Goal: Navigation & Orientation: Find specific page/section

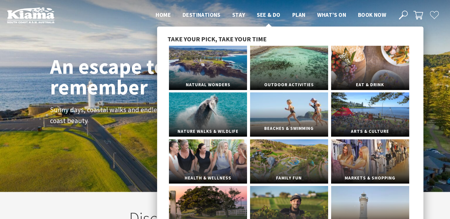
click at [291, 110] on link "Beaches & Swimming" at bounding box center [289, 115] width 78 height 44
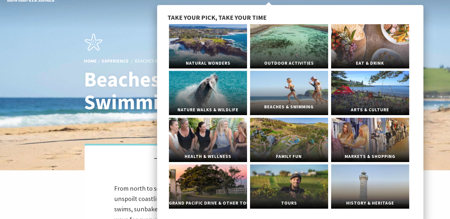
scroll to position [30, 0]
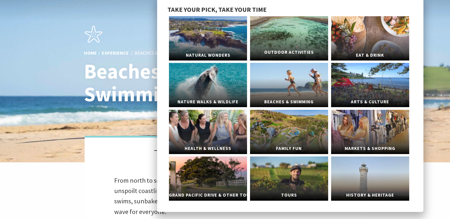
click at [284, 31] on link "Outdoor Activities" at bounding box center [289, 38] width 78 height 44
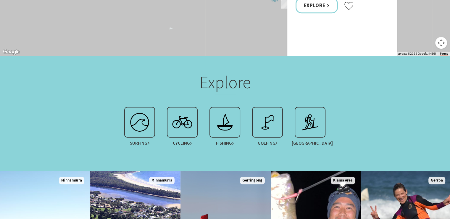
scroll to position [473, 0]
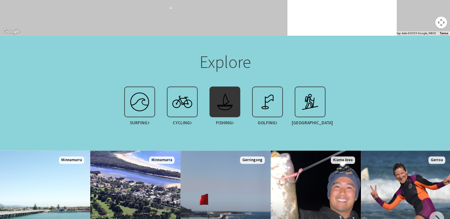
click at [216, 96] on img at bounding box center [225, 102] width 24 height 24
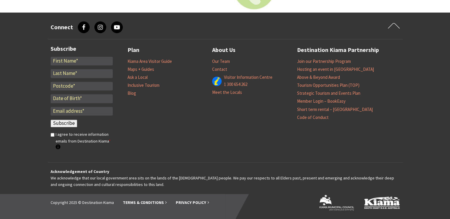
scroll to position [842, 0]
